Goal: Communication & Community: Answer question/provide support

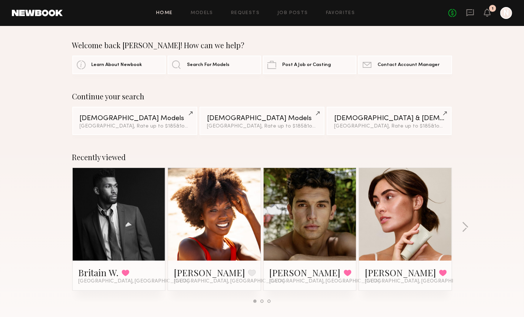
click at [205, 13] on link "Models" at bounding box center [202, 13] width 23 height 5
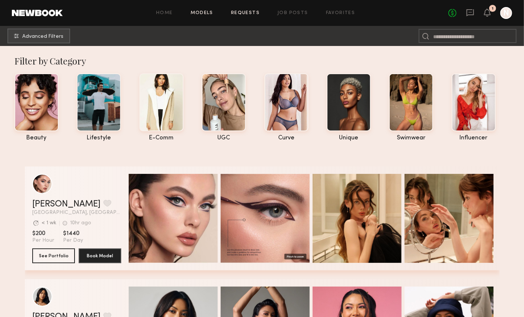
click at [242, 12] on link "Requests" at bounding box center [245, 13] width 29 height 5
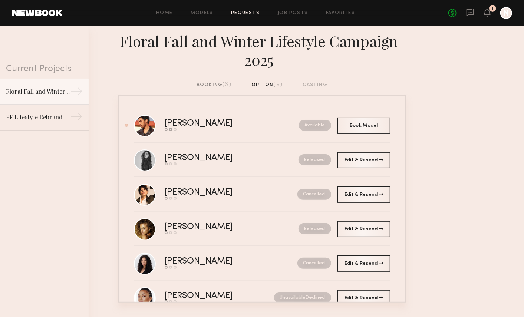
click at [210, 85] on div "booking (6)" at bounding box center [214, 85] width 35 height 8
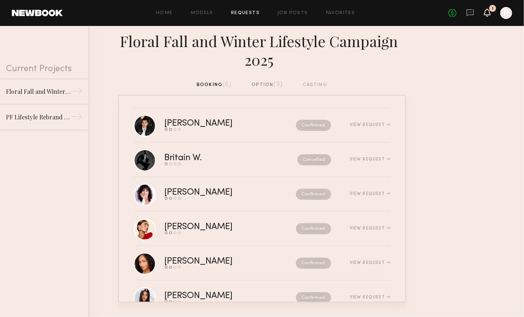
click at [488, 12] on icon at bounding box center [487, 12] width 6 height 5
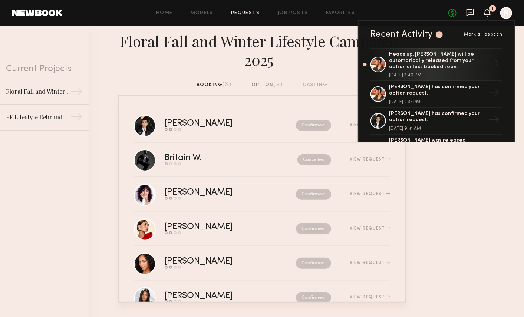
click at [474, 13] on icon at bounding box center [470, 13] width 8 height 8
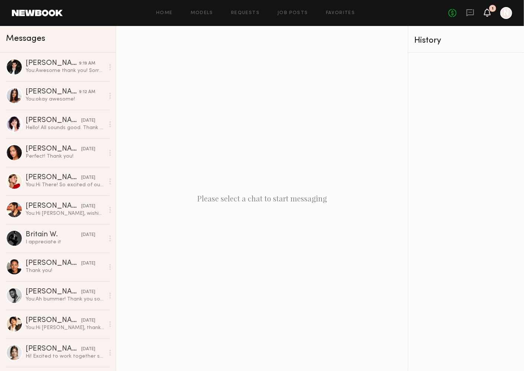
click at [489, 11] on icon at bounding box center [487, 12] width 6 height 5
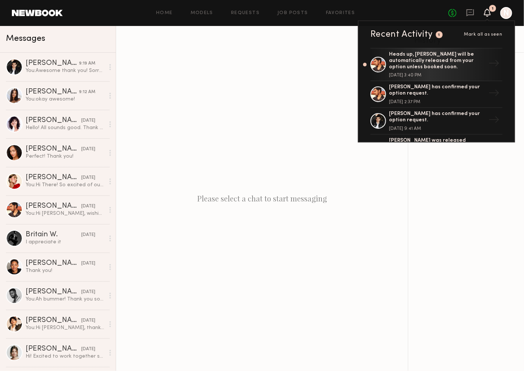
click at [287, 46] on div "Please select a chat to start messaging" at bounding box center [262, 198] width 292 height 345
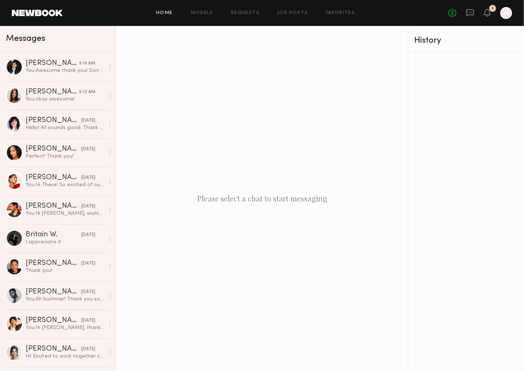
click at [165, 14] on link "Home" at bounding box center [164, 13] width 17 height 5
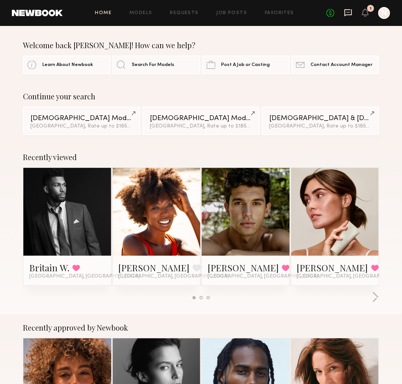
click at [348, 14] on icon at bounding box center [347, 12] width 7 height 7
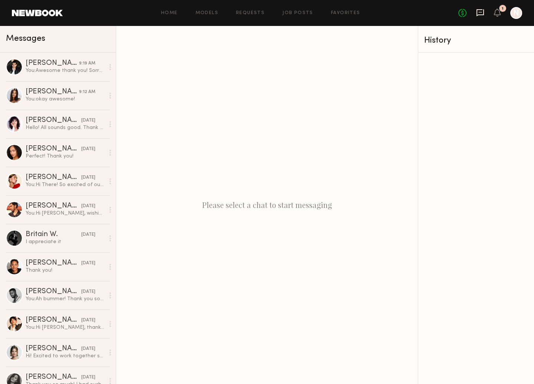
click at [476, 12] on icon at bounding box center [479, 12] width 7 height 7
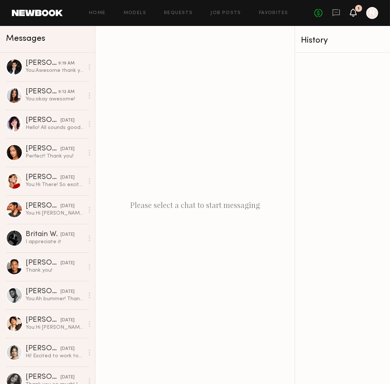
click at [356, 12] on icon at bounding box center [353, 13] width 7 height 8
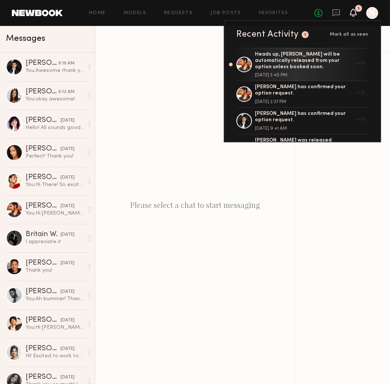
click at [356, 12] on icon at bounding box center [353, 13] width 7 height 8
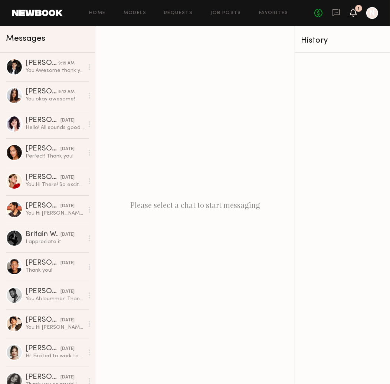
click at [356, 13] on icon at bounding box center [353, 13] width 7 height 8
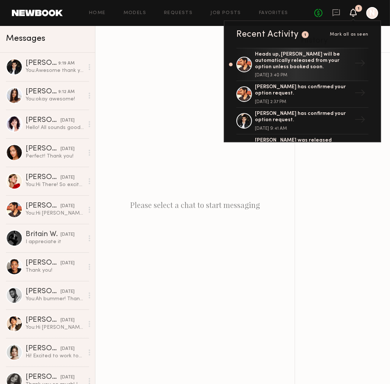
click at [352, 34] on span "Mark all as seen" at bounding box center [349, 34] width 39 height 4
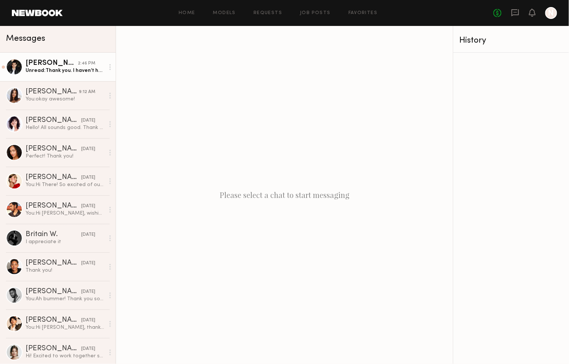
click at [92, 73] on div "Unread: Thank you. I haven’t heard anything from Danikha just yet" at bounding box center [65, 70] width 79 height 7
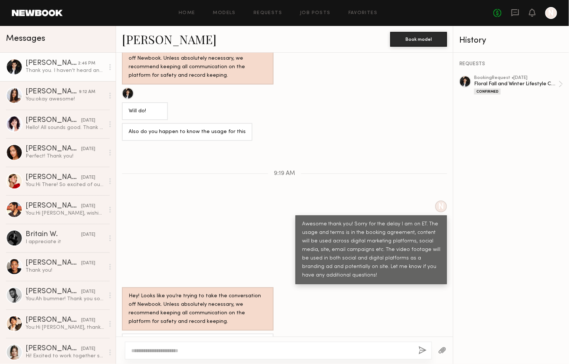
scroll to position [755, 0]
click at [204, 348] on textarea at bounding box center [271, 350] width 281 height 7
type textarea "*"
type textarea "**********"
click at [426, 353] on button "button" at bounding box center [423, 350] width 8 height 9
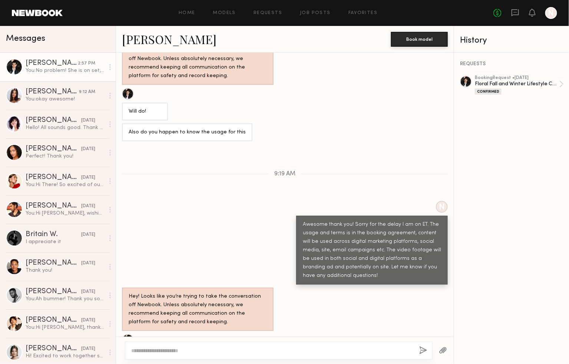
scroll to position [856, 0]
